Goal: Task Accomplishment & Management: Manage account settings

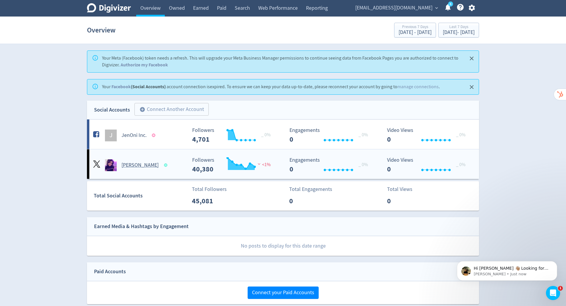
click at [143, 162] on h5 "[PERSON_NAME]" at bounding box center [139, 164] width 37 height 7
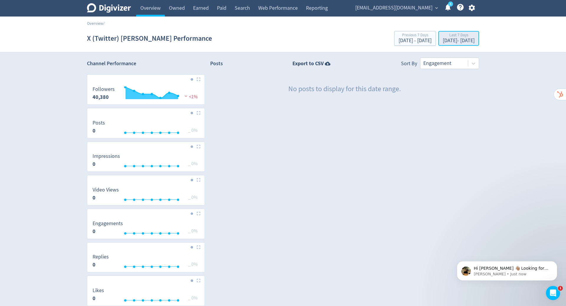
click at [443, 42] on div "Aug 13, 2025 - Aug 19, 2025" at bounding box center [459, 40] width 32 height 5
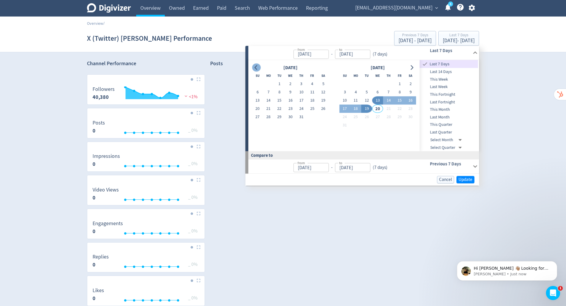
click at [256, 66] on icon "Go to previous month" at bounding box center [256, 67] width 5 height 5
click at [256, 66] on icon "Go to previous month" at bounding box center [256, 67] width 3 height 5
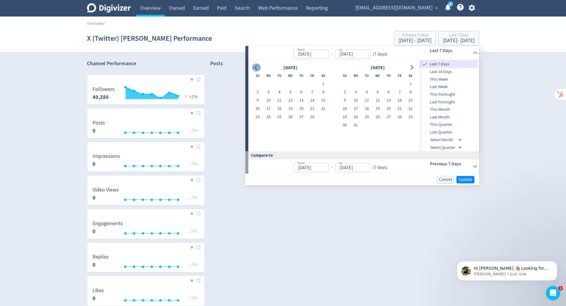
click at [256, 66] on icon "Go to previous month" at bounding box center [256, 67] width 3 height 5
click at [291, 86] on button "1" at bounding box center [290, 84] width 11 height 8
type input "Jan 01, 2025"
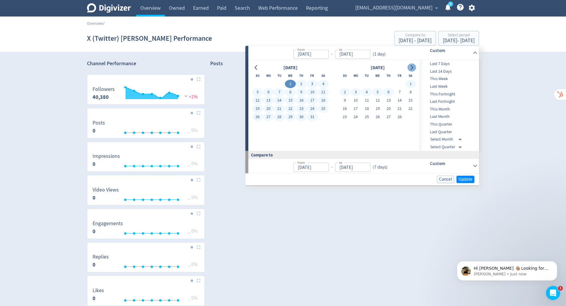
click at [409, 67] on icon "Go to next month" at bounding box center [411, 67] width 5 height 5
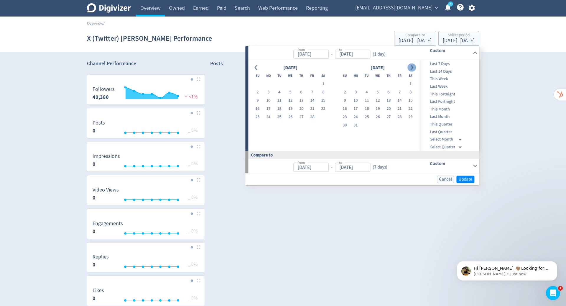
click at [409, 67] on icon "Go to next month" at bounding box center [411, 67] width 5 height 5
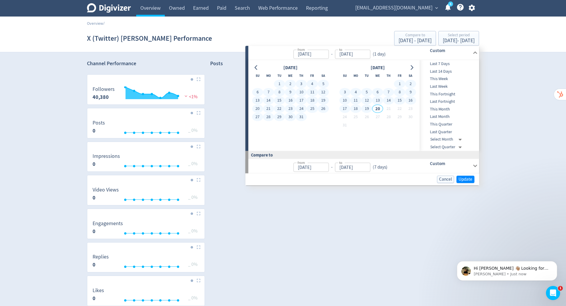
click at [367, 105] on button "19" at bounding box center [366, 109] width 11 height 8
type input "Aug 19, 2025"
type input "May 15, 2024"
type input "Dec 31, 2024"
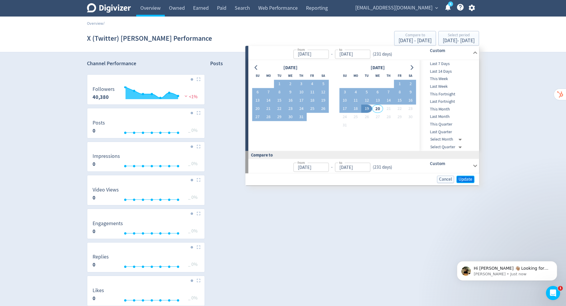
click at [469, 178] on span "Update" at bounding box center [465, 179] width 14 height 4
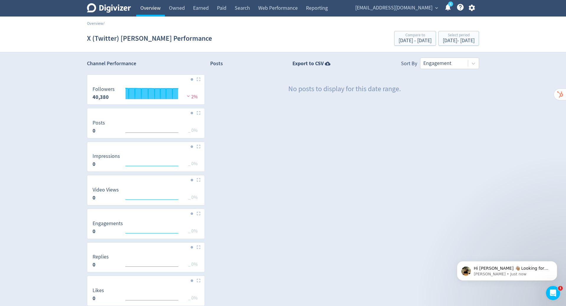
click at [151, 6] on link "Overview" at bounding box center [150, 8] width 29 height 16
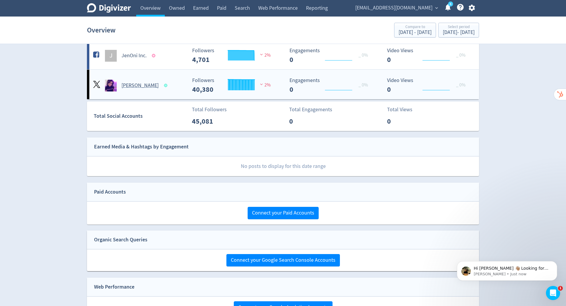
scroll to position [20, 0]
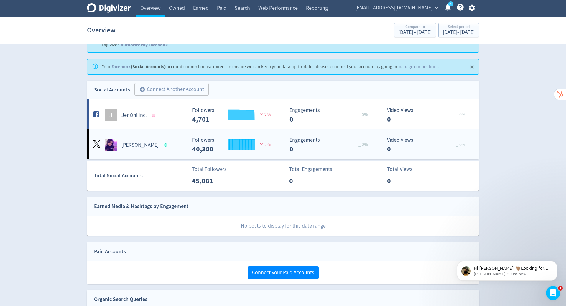
click at [132, 143] on h5 "Jen Lawrence" at bounding box center [139, 144] width 37 height 7
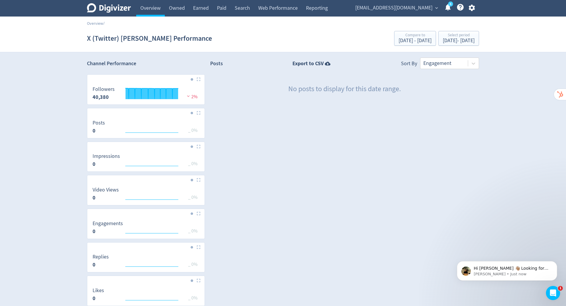
click at [101, 94] on strong "40,380" at bounding box center [101, 96] width 16 height 7
click at [193, 95] on span "2%" at bounding box center [191, 97] width 12 height 6
click at [181, 6] on link "Owned" at bounding box center [177, 8] width 24 height 16
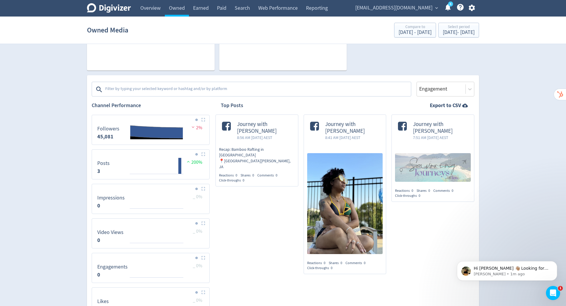
scroll to position [65, 0]
click at [353, 123] on span "Journey with Jen" at bounding box center [352, 127] width 55 height 14
click at [156, 9] on link "Overview" at bounding box center [150, 8] width 29 height 16
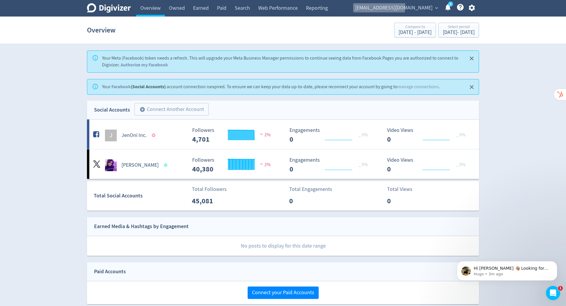
click at [420, 7] on span "jen@jenoni.com" at bounding box center [393, 7] width 77 height 9
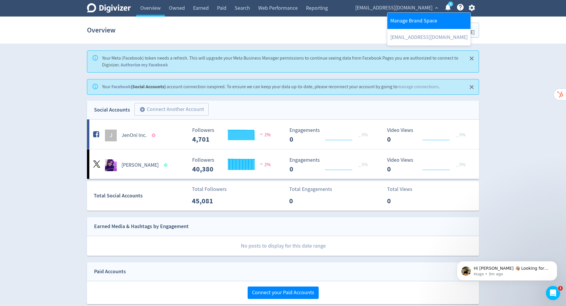
click at [417, 18] on link "Manage Brand Space" at bounding box center [428, 21] width 83 height 16
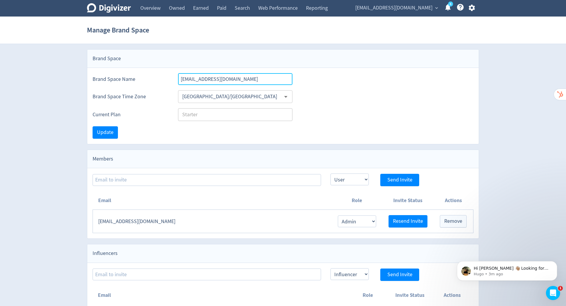
click at [200, 80] on input "jen@jenoni.com" at bounding box center [235, 79] width 114 height 12
click at [148, 6] on link "Overview" at bounding box center [150, 8] width 29 height 16
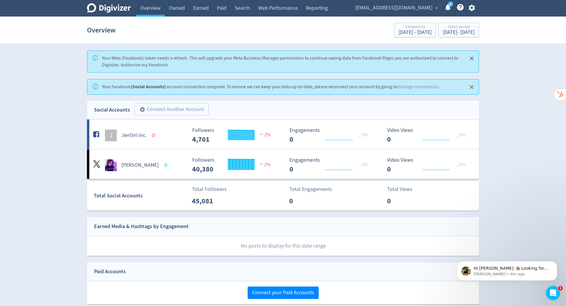
click at [472, 8] on icon "button" at bounding box center [472, 8] width 8 height 8
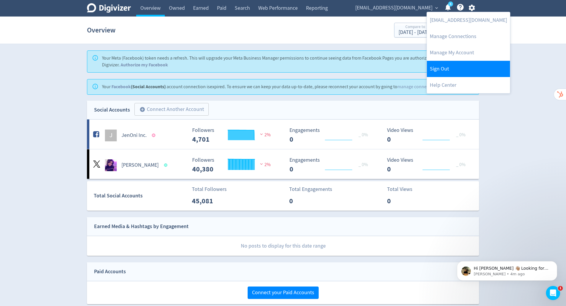
click at [458, 65] on link "Sign Out" at bounding box center [468, 69] width 83 height 16
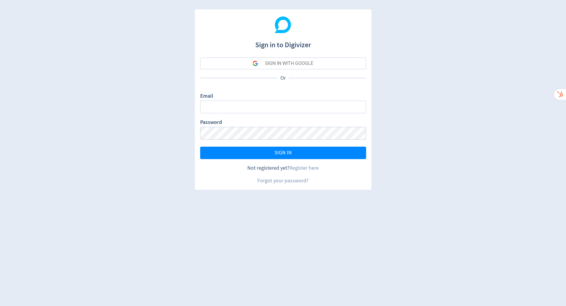
click at [304, 61] on div "SIGN IN WITH GOOGLE" at bounding box center [289, 63] width 48 height 12
